Goal: Find specific page/section: Find specific page/section

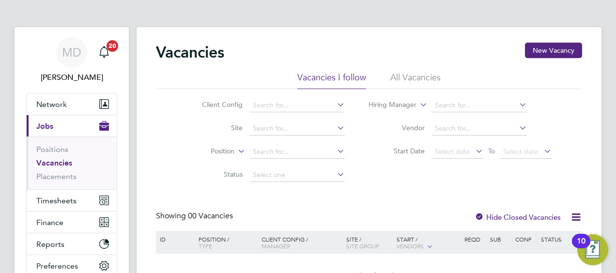
click at [49, 161] on link "Vacancies" at bounding box center [54, 162] width 36 height 9
click at [227, 209] on div "Vacancies New Vacancy Vacancies I follow All Vacancies Client Config Site Posit…" at bounding box center [369, 171] width 426 height 257
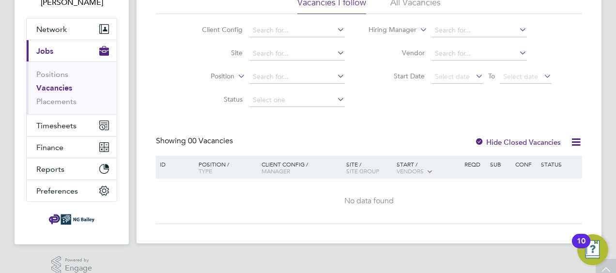
scroll to position [78, 0]
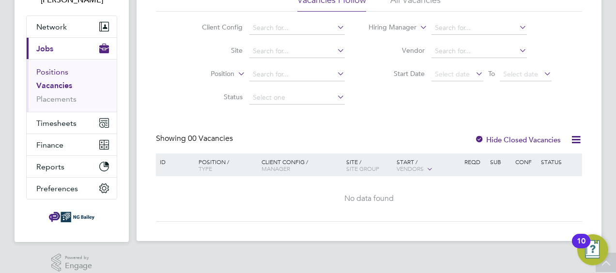
click at [55, 72] on link "Positions" at bounding box center [52, 71] width 32 height 9
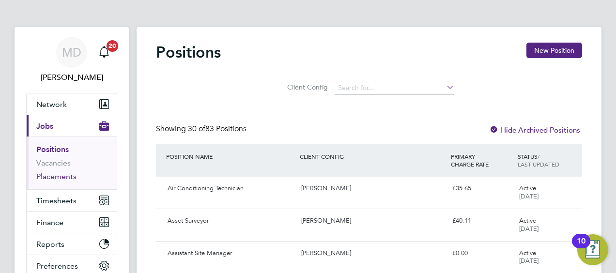
click at [47, 177] on link "Placements" at bounding box center [56, 176] width 40 height 9
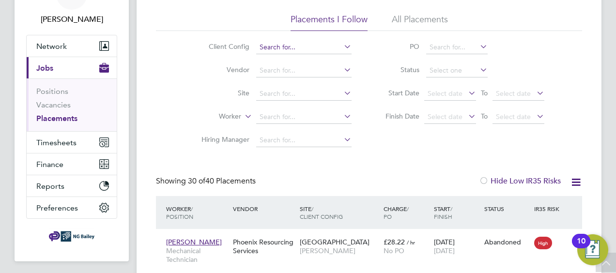
click at [324, 51] on input at bounding box center [303, 48] width 95 height 14
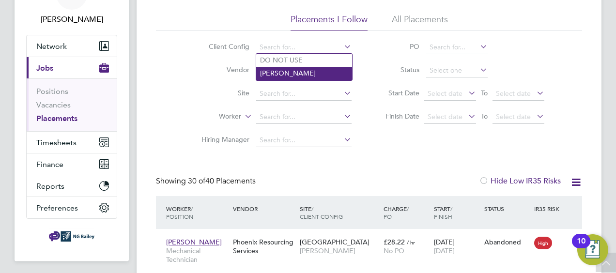
click at [280, 69] on li "[PERSON_NAME]" at bounding box center [304, 73] width 96 height 13
type input "[PERSON_NAME]"
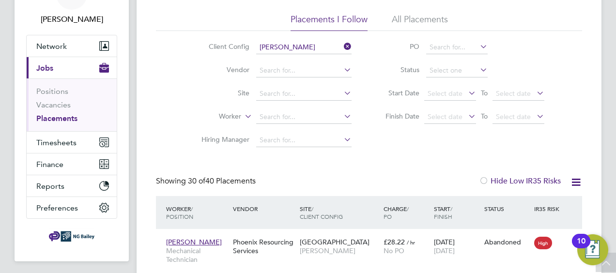
click at [342, 95] on icon at bounding box center [342, 93] width 0 height 14
click at [307, 106] on li "[GEOGRAPHIC_DATA]" at bounding box center [305, 106] width 98 height 13
type input "[GEOGRAPHIC_DATA]"
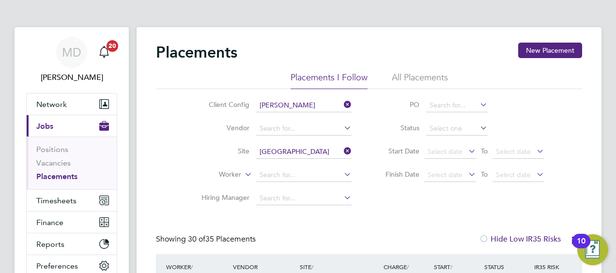
click at [164, 184] on div "Client Config [PERSON_NAME] Vendor Site [GEOGRAPHIC_DATA] Worker Hiring Manager…" at bounding box center [369, 149] width 426 height 121
click at [48, 149] on link "Positions" at bounding box center [52, 149] width 32 height 9
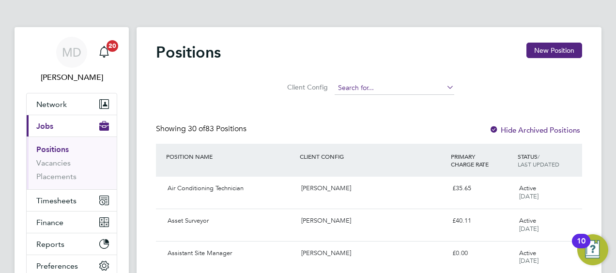
click at [349, 90] on input at bounding box center [395, 88] width 120 height 14
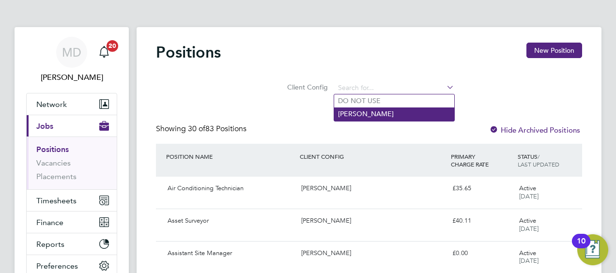
click at [346, 114] on li "[PERSON_NAME]" at bounding box center [394, 114] width 120 height 13
type input "[PERSON_NAME]"
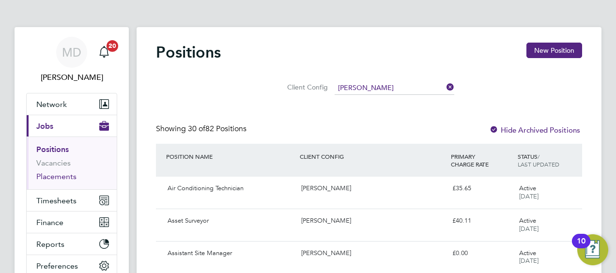
click at [52, 176] on link "Placements" at bounding box center [56, 176] width 40 height 9
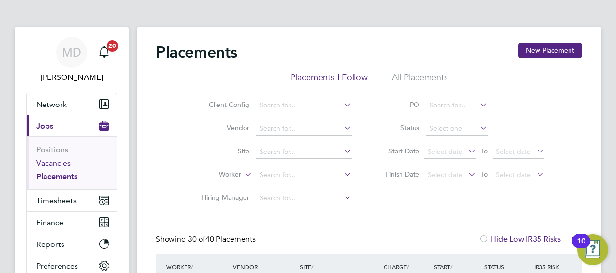
click at [47, 166] on link "Vacancies" at bounding box center [53, 162] width 34 height 9
